Goal: Check status: Check status

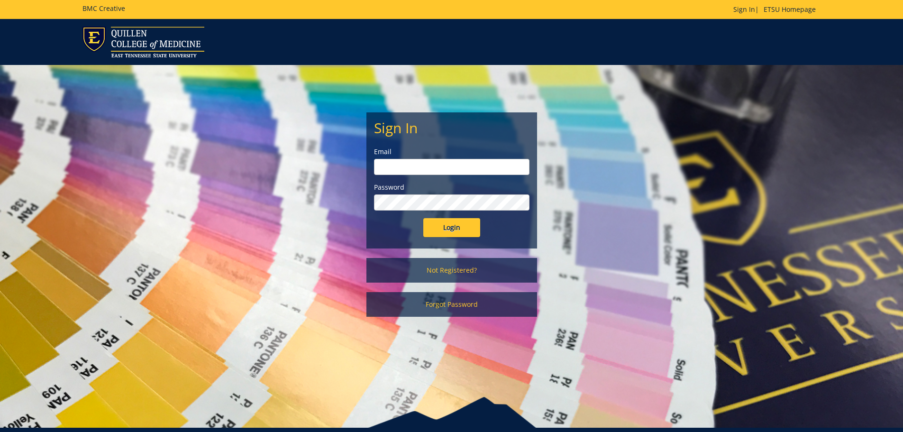
type input "[PERSON_NAME][EMAIL_ADDRESS][DOMAIN_NAME]"
click at [443, 237] on div "Sign In Email [EMAIL_ADDRESS][DOMAIN_NAME] Password Login" at bounding box center [452, 180] width 170 height 135
click at [445, 228] on input "Login" at bounding box center [451, 227] width 57 height 19
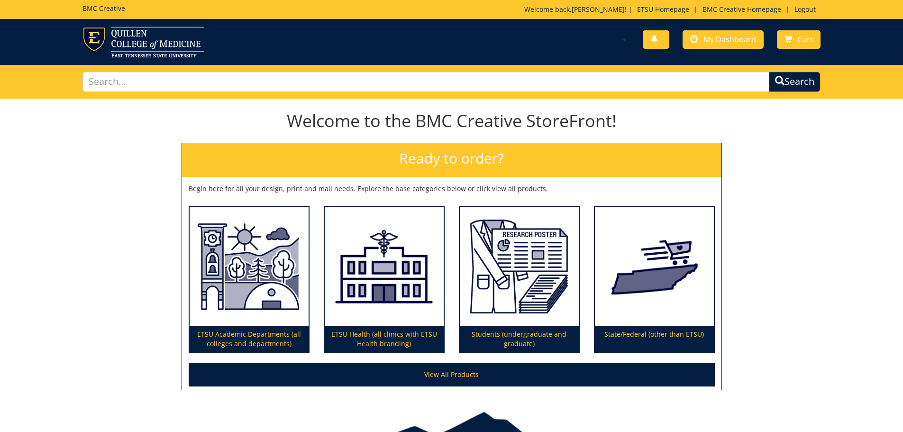
click at [693, 49] on div "You have no new notifications My Dashboard Cart" at bounding box center [639, 40] width 376 height 27
click at [717, 29] on div "You have no new notifications My Dashboard Cart" at bounding box center [639, 40] width 376 height 27
click at [711, 45] on link "My Dashboard" at bounding box center [722, 39] width 81 height 18
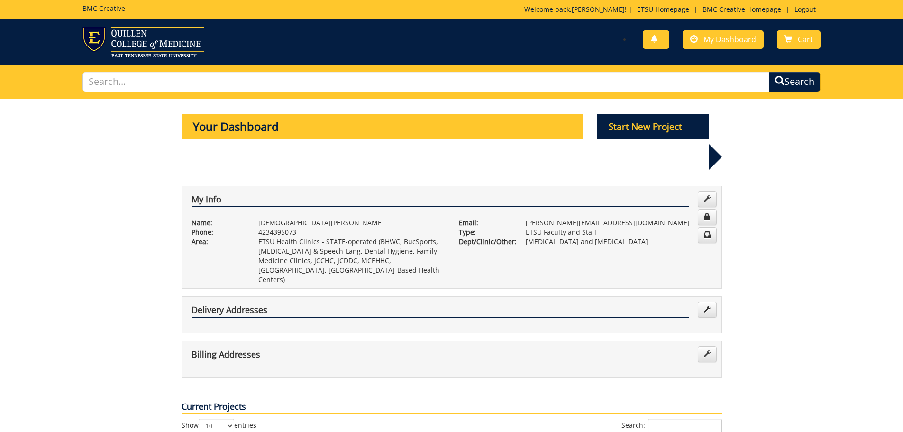
scroll to position [237, 0]
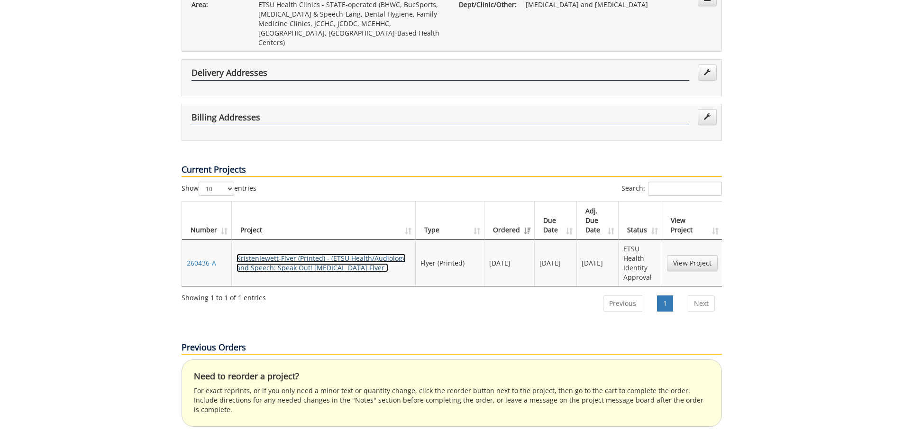
click at [290, 254] on link "KristenJewett-Flyer (Printed) - (ETSU Health/Audiology and Speech: Speak Out! G…" at bounding box center [320, 263] width 169 height 18
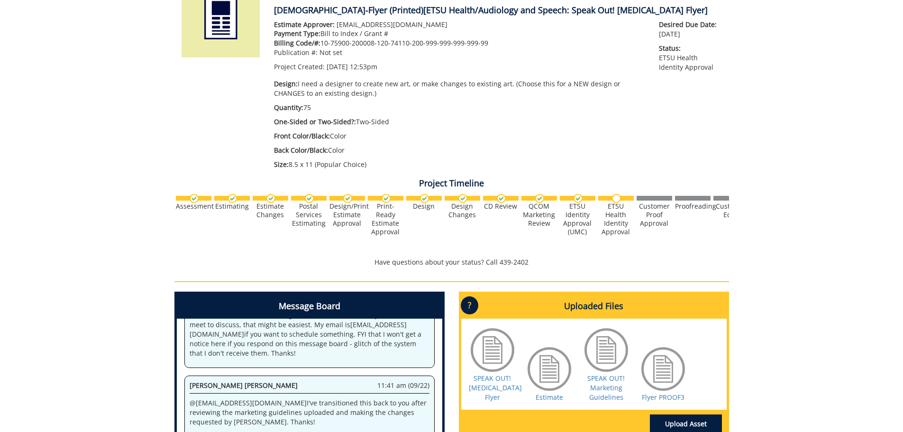
scroll to position [237, 0]
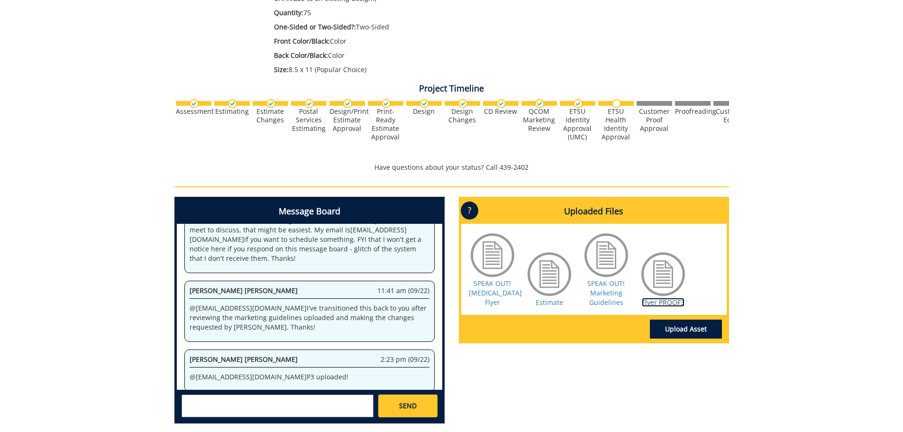
click at [670, 301] on link "Flyer PROOF3" at bounding box center [663, 302] width 43 height 9
